Goal: Task Accomplishment & Management: Manage account settings

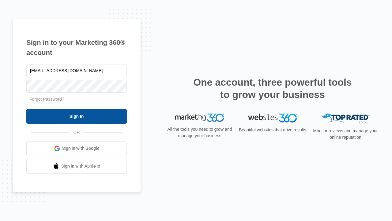
click at [77, 116] on input "Sign In" at bounding box center [76, 116] width 100 height 15
